Goal: Transaction & Acquisition: Subscribe to service/newsletter

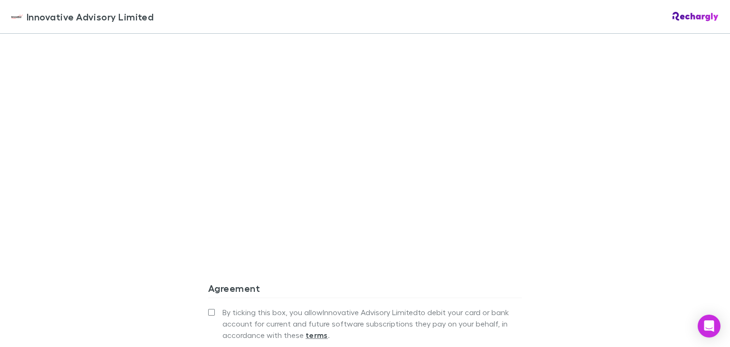
scroll to position [855, 0]
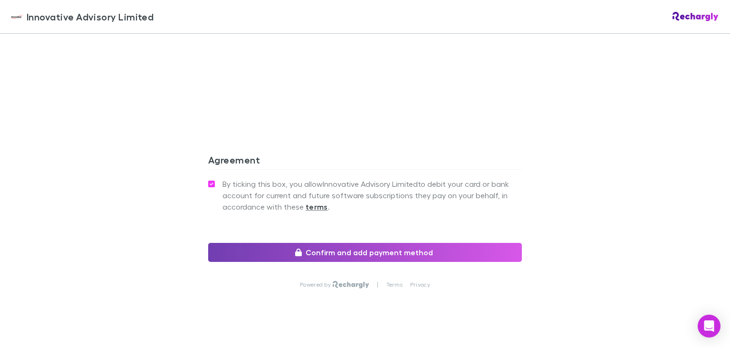
click at [389, 243] on button "Confirm and add payment method" at bounding box center [365, 252] width 314 height 19
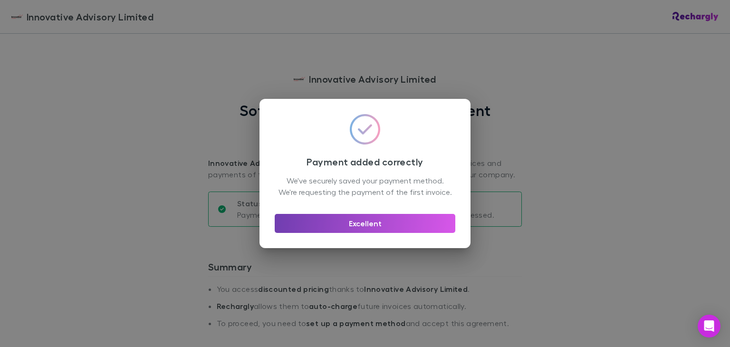
click at [379, 227] on button "Excellent" at bounding box center [365, 223] width 181 height 19
